Goal: Transaction & Acquisition: Obtain resource

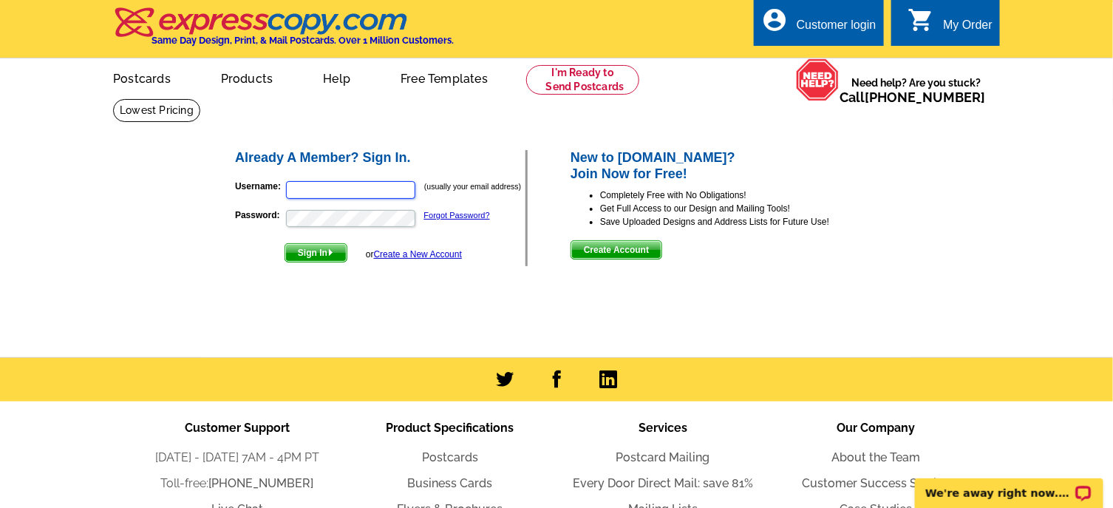
type input "franday@remax.net"
click at [955, 20] on div "My Order" at bounding box center [967, 28] width 49 height 21
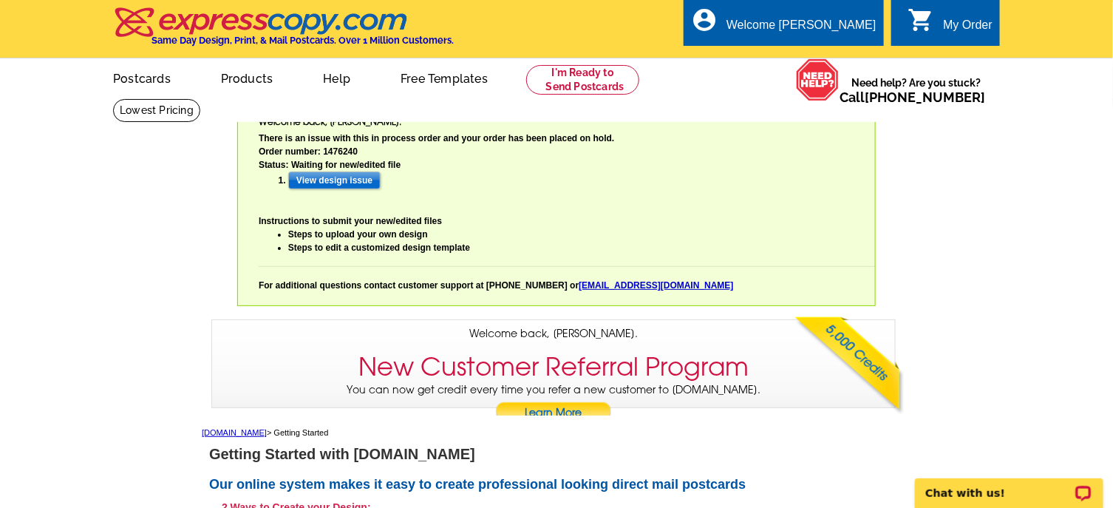
click at [947, 20] on div "My Order" at bounding box center [967, 28] width 49 height 21
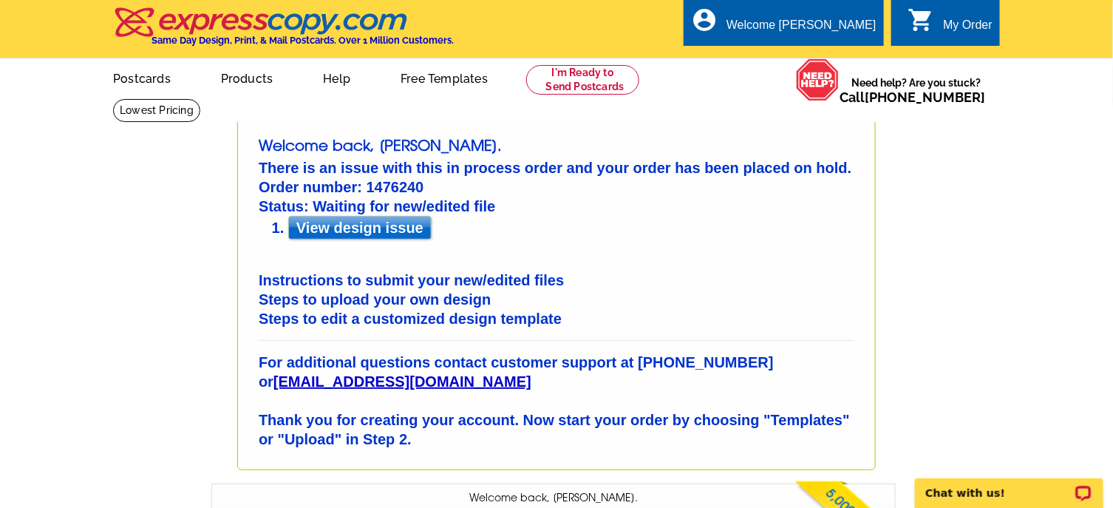
type input "franday@remax.net"
click at [927, 20] on icon "shopping_cart" at bounding box center [920, 20] width 27 height 27
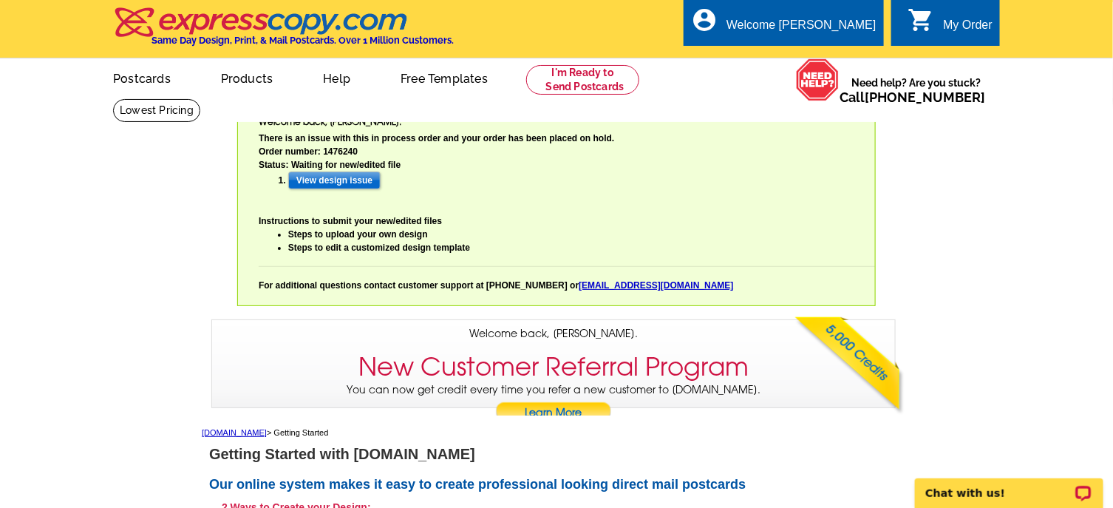
click at [942, 21] on link "0 shopping_cart My Order" at bounding box center [949, 25] width 85 height 18
